Goal: Information Seeking & Learning: Find specific fact

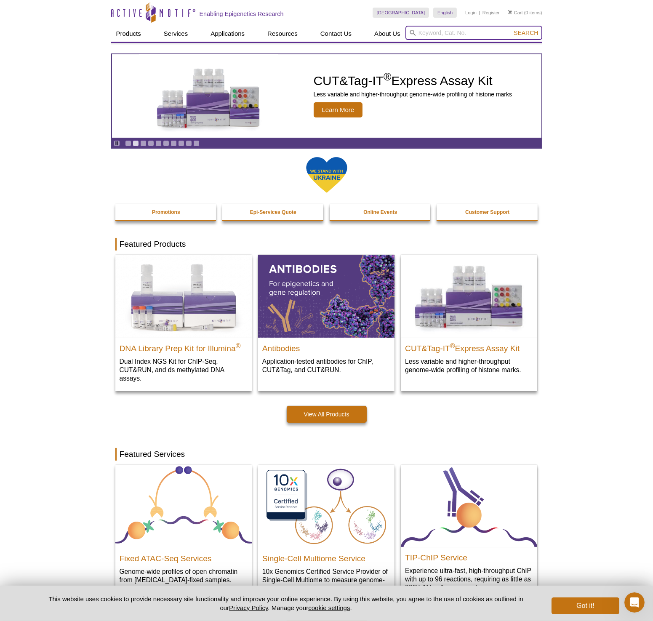
click at [431, 29] on input "search" at bounding box center [474, 33] width 137 height 14
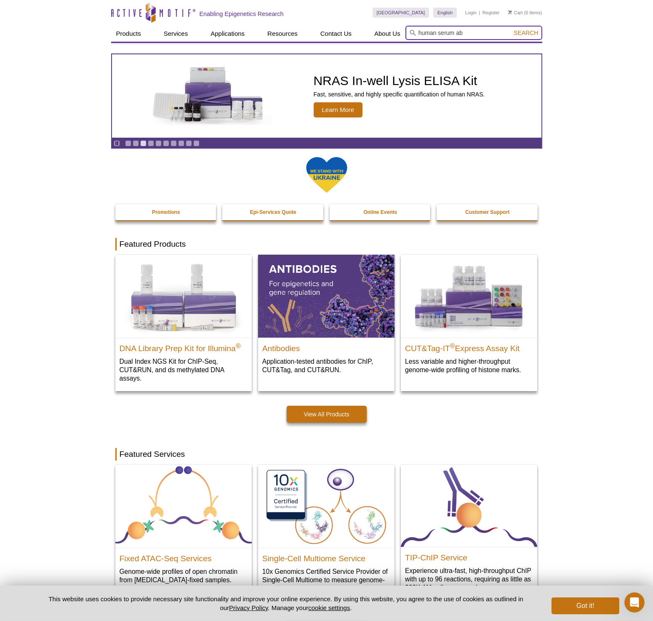
type input "human serum ab"
click at [511, 29] on button "Search" at bounding box center [525, 33] width 29 height 8
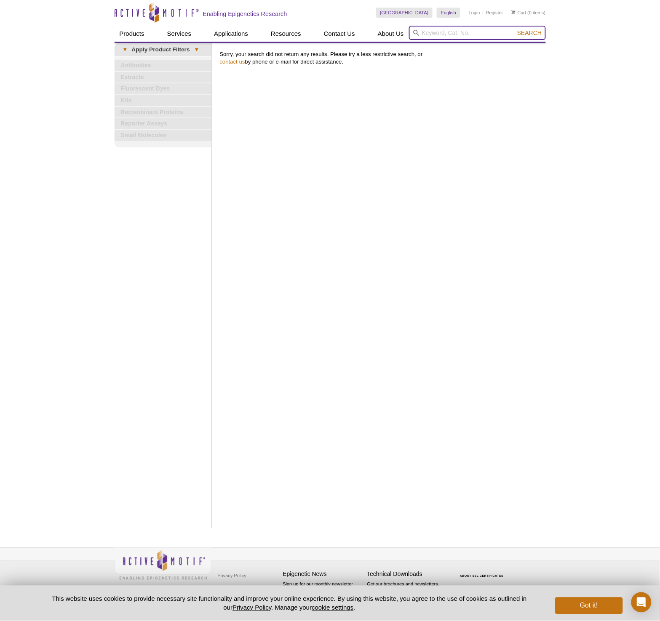
click at [454, 34] on input "search" at bounding box center [477, 33] width 137 height 14
type input "human"
click at [515, 29] on button "Search" at bounding box center [529, 33] width 29 height 8
